Goal: Book appointment/travel/reservation

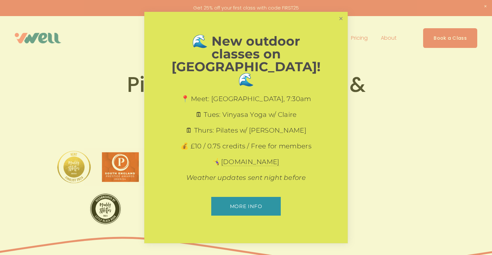
click at [337, 24] on link "Close" at bounding box center [340, 18] width 11 height 11
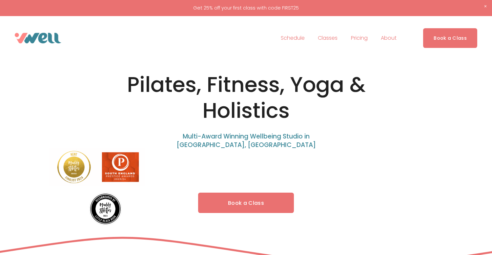
click at [295, 37] on link "Schedule" at bounding box center [293, 38] width 24 height 10
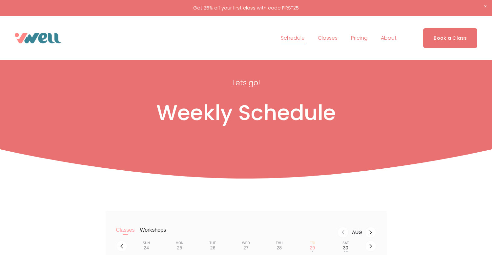
click at [213, 129] on div "Weekly Schedule" at bounding box center [245, 116] width 393 height 32
click at [0, 0] on span "Private Sessions" at bounding box center [0, 0] width 0 height 0
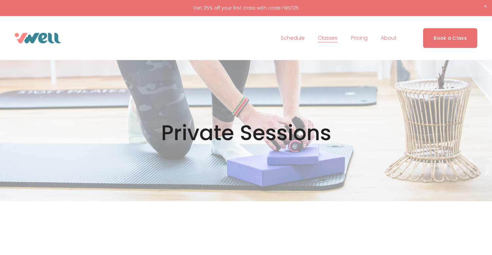
click at [359, 37] on link "Pricing" at bounding box center [359, 38] width 17 height 10
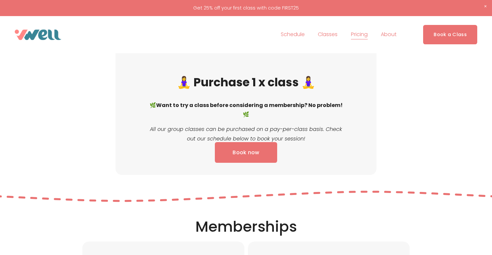
scroll to position [700, 0]
